Goal: Check status: Check status

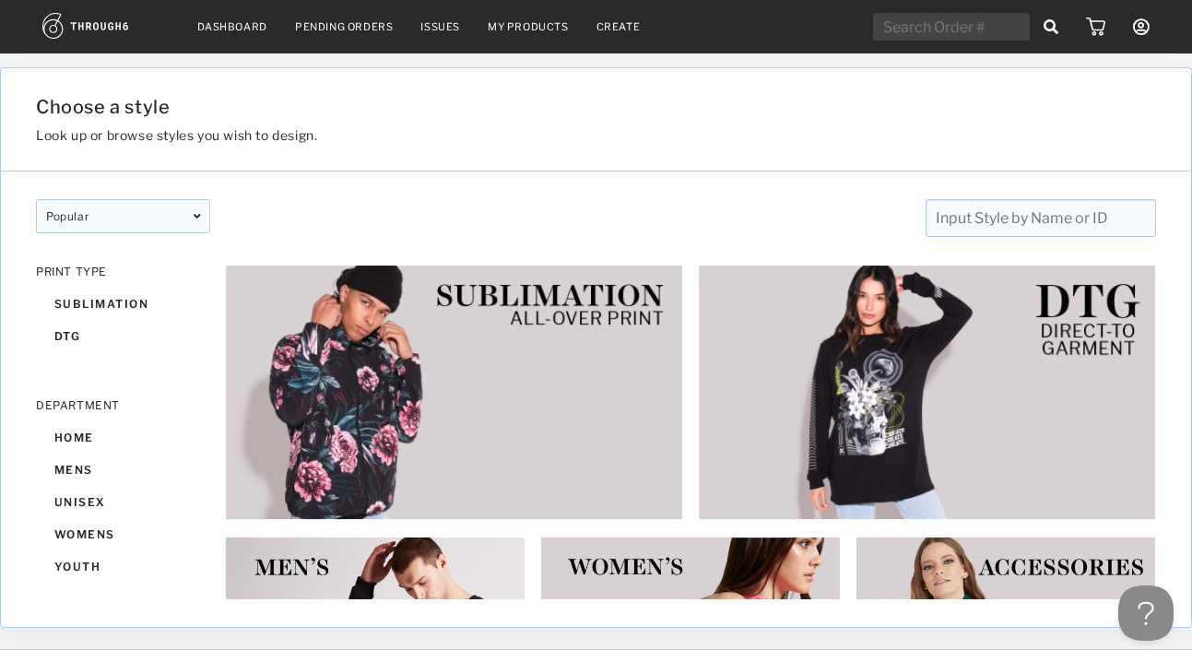
click at [1143, 30] on icon at bounding box center [1141, 26] width 17 height 17
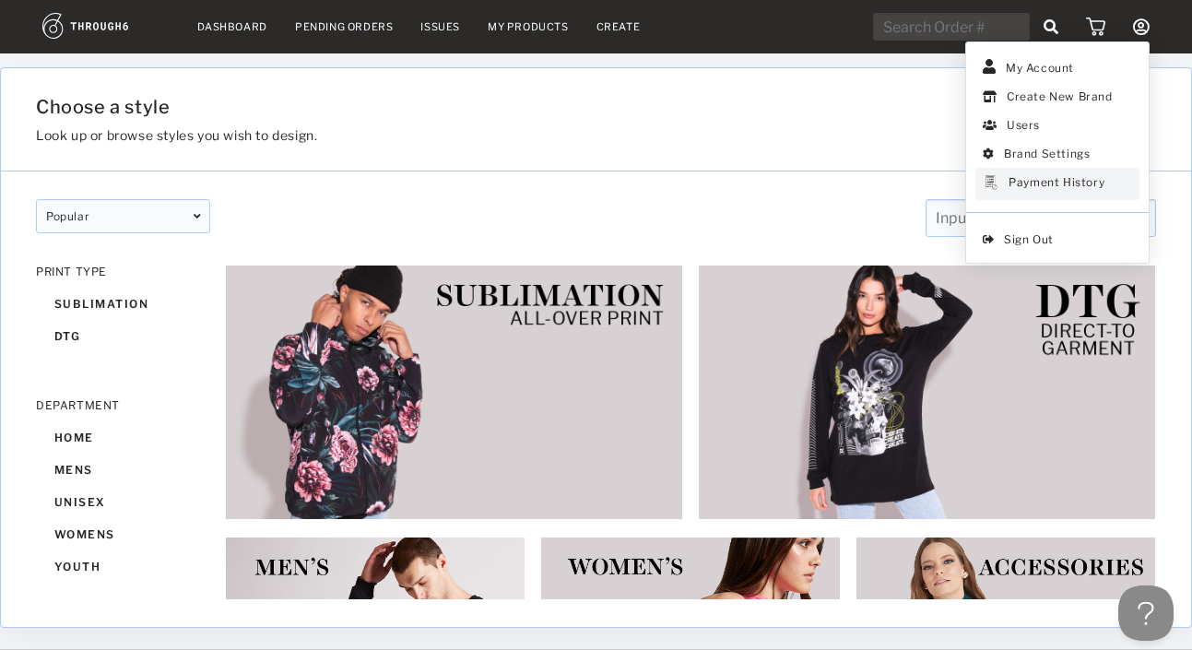
click at [1055, 183] on div "Payment History" at bounding box center [1057, 184] width 96 height 18
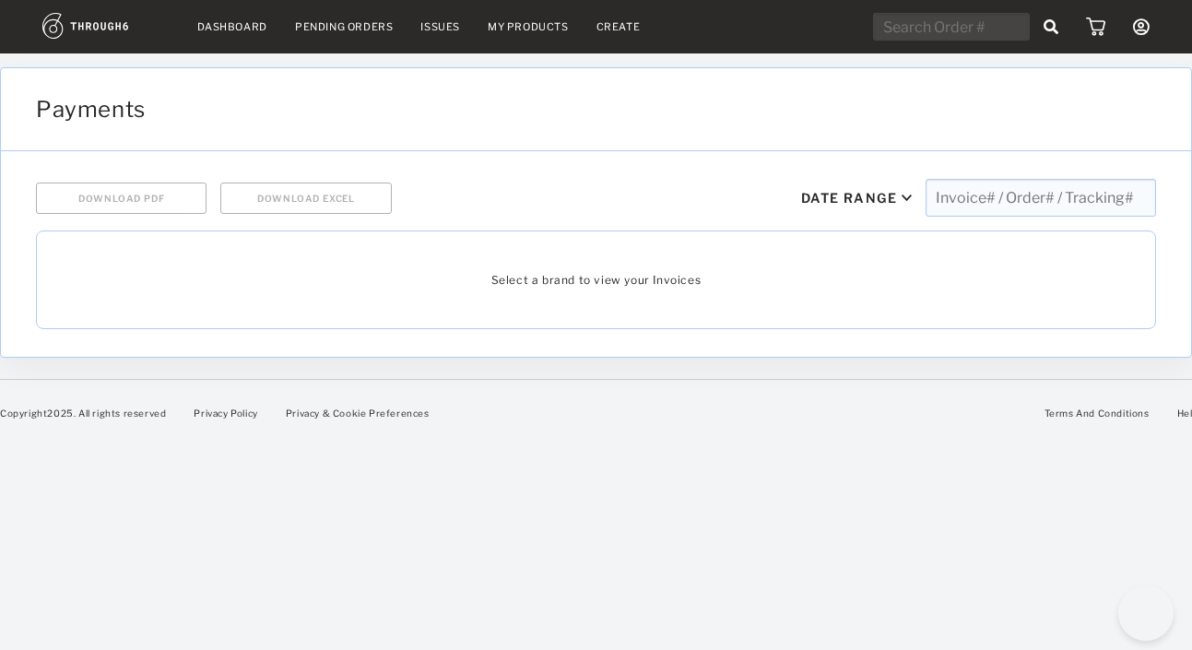
select select "7"
select select "2025"
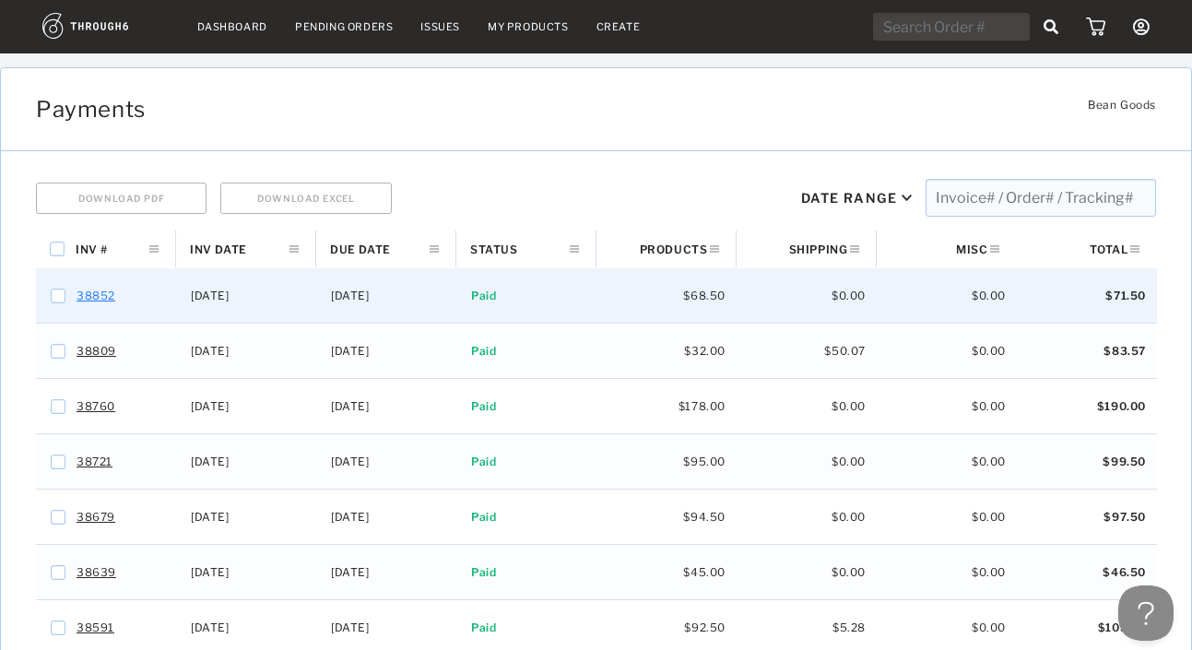
click at [100, 293] on link "38852" at bounding box center [96, 296] width 39 height 24
checkbox input "false"
checkbox input "true"
